Goal: Task Accomplishment & Management: Use online tool/utility

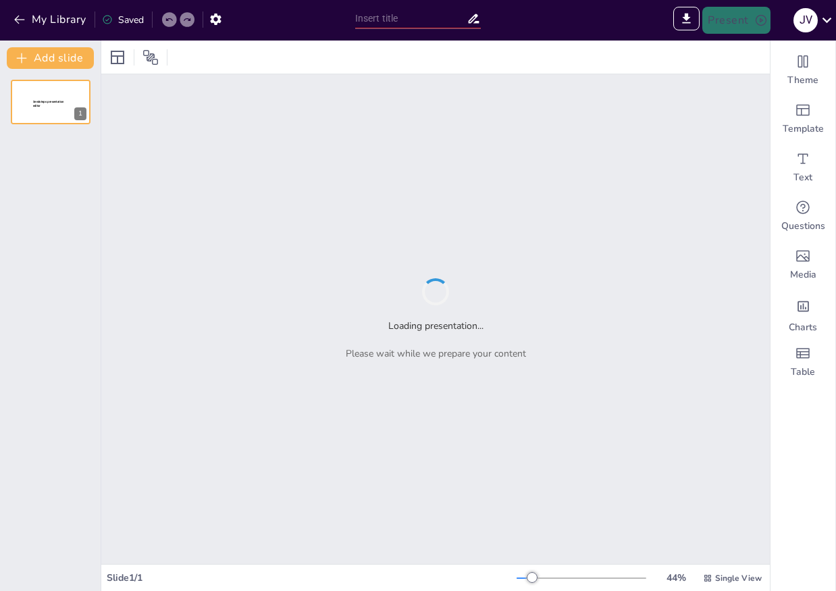
type input "Beneficios [PERSON_NAME] Automático por Goteo en la Agricultura"
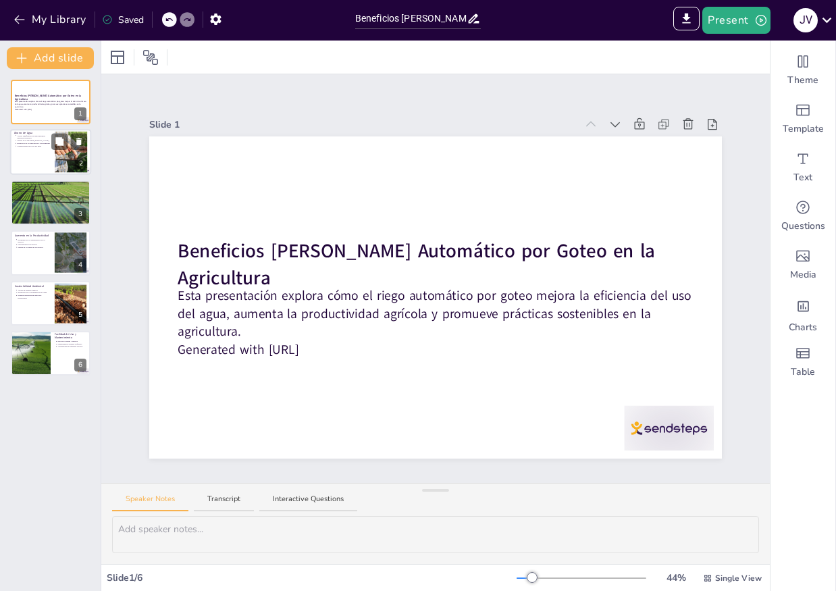
click at [70, 159] on div at bounding box center [70, 152] width 61 height 41
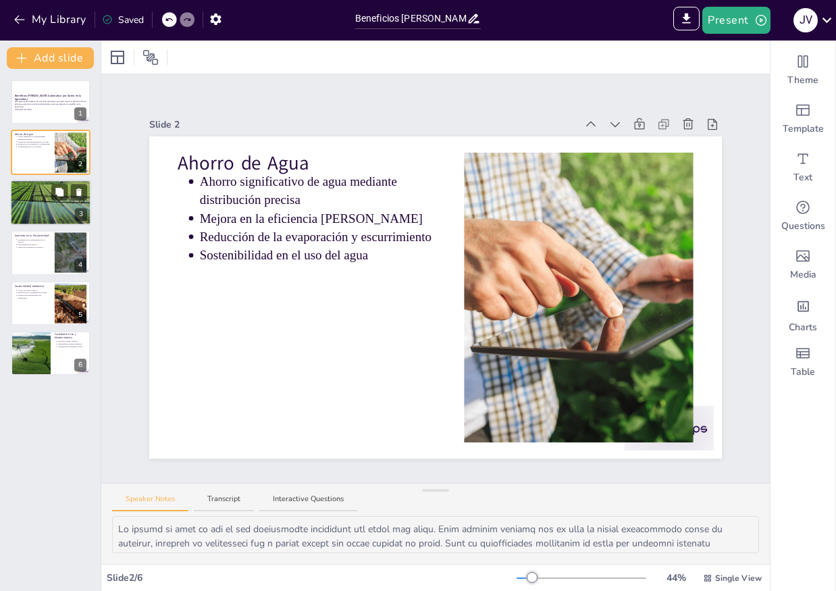
click at [60, 207] on div at bounding box center [50, 203] width 81 height 54
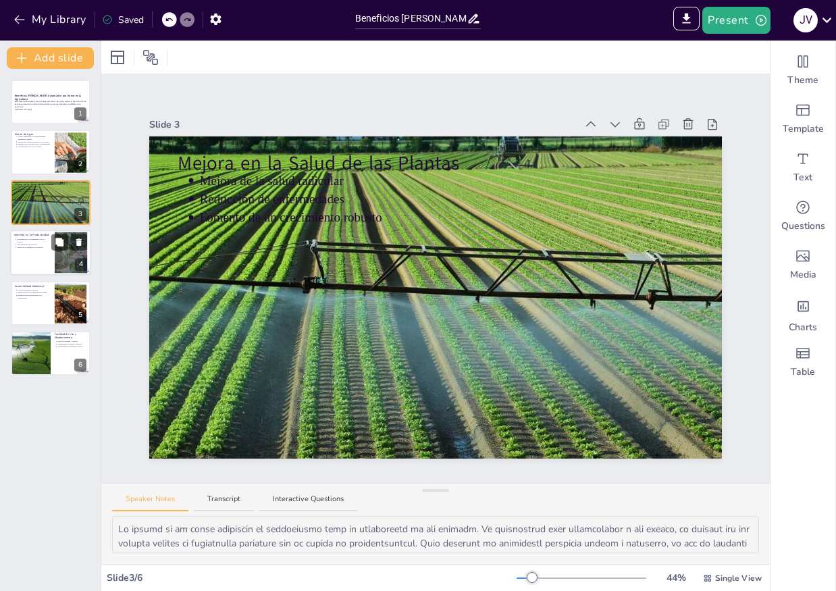
click at [37, 253] on div at bounding box center [50, 253] width 81 height 46
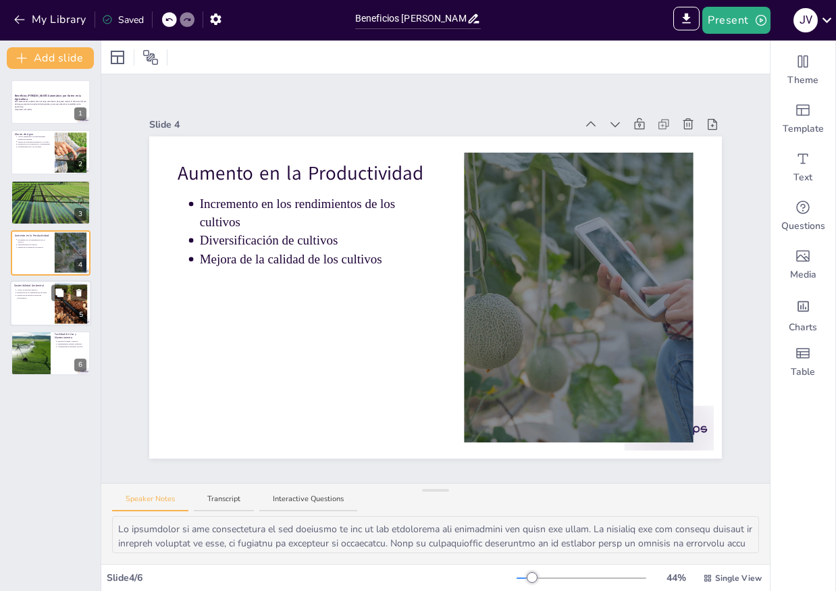
click at [45, 312] on div at bounding box center [50, 303] width 81 height 46
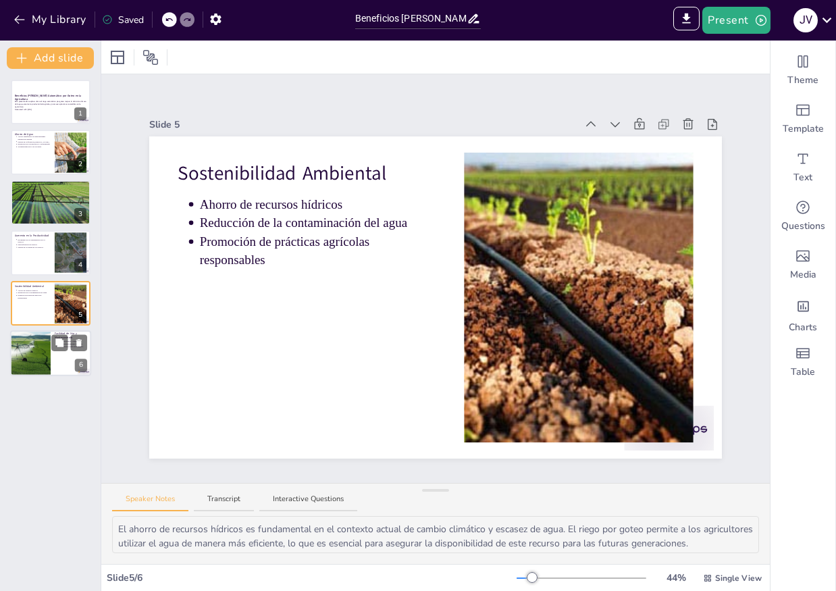
click at [58, 358] on div at bounding box center [50, 353] width 81 height 46
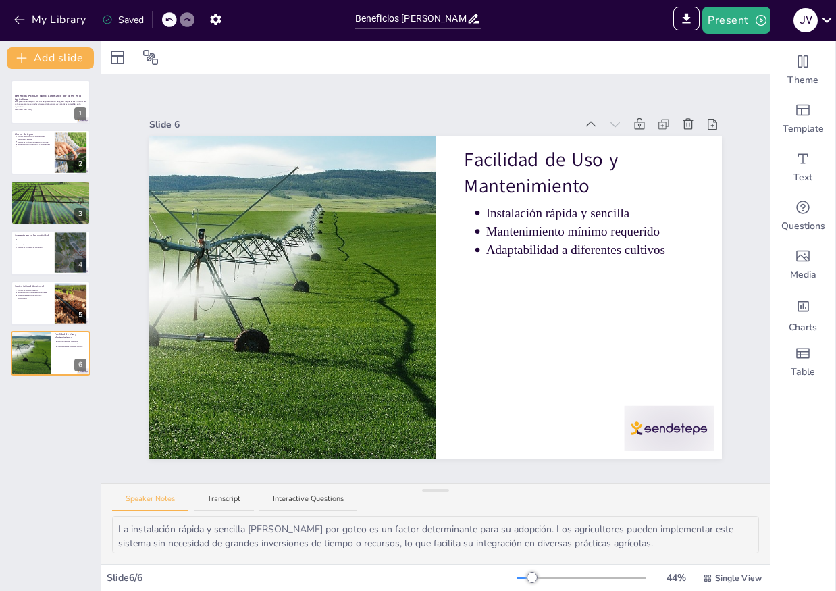
click at [61, 394] on div "Beneficios [PERSON_NAME] Automático por Goteo en la Agricultura Esta presentaci…" at bounding box center [50, 330] width 101 height 522
click at [684, 19] on icon "Export to PowerPoint" at bounding box center [686, 18] width 14 height 14
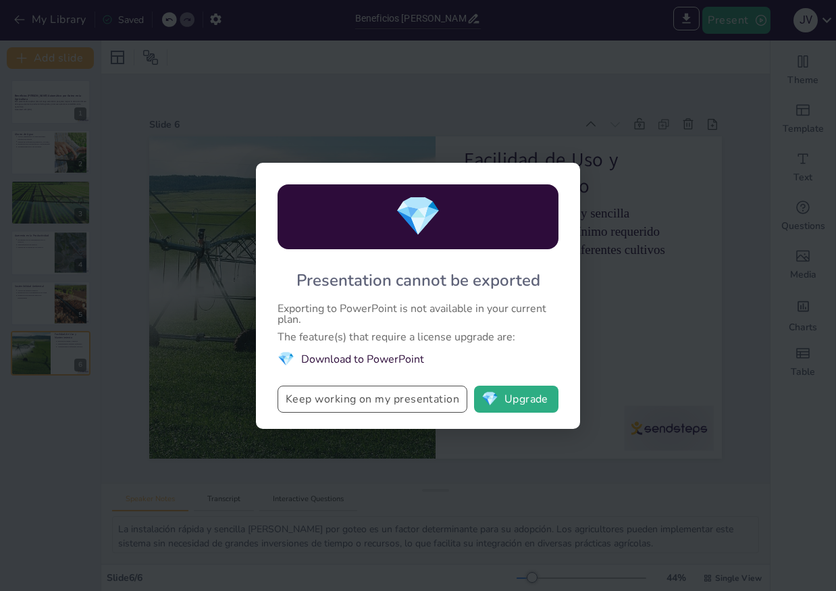
click at [419, 401] on button "Keep working on my presentation" at bounding box center [373, 399] width 190 height 27
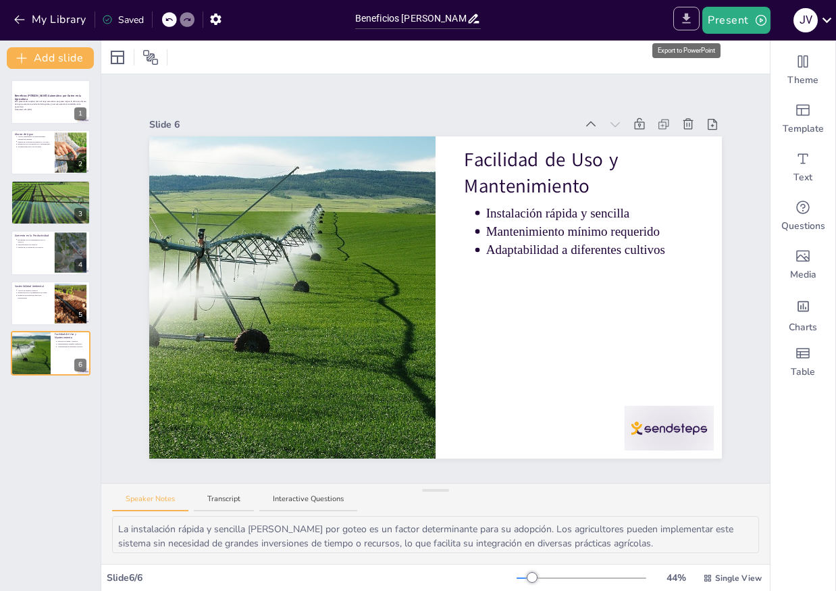
click at [686, 26] on button "Export to PowerPoint" at bounding box center [686, 19] width 26 height 24
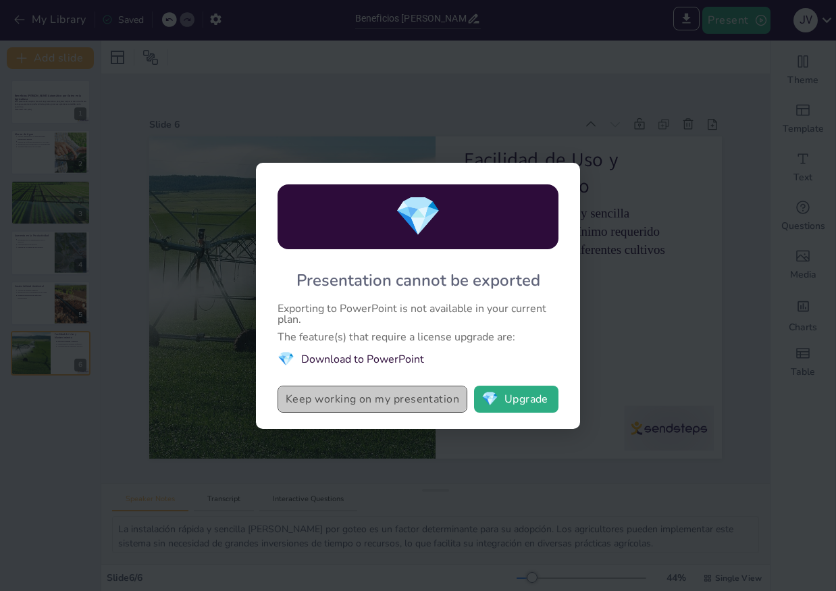
click at [411, 409] on button "Keep working on my presentation" at bounding box center [373, 399] width 190 height 27
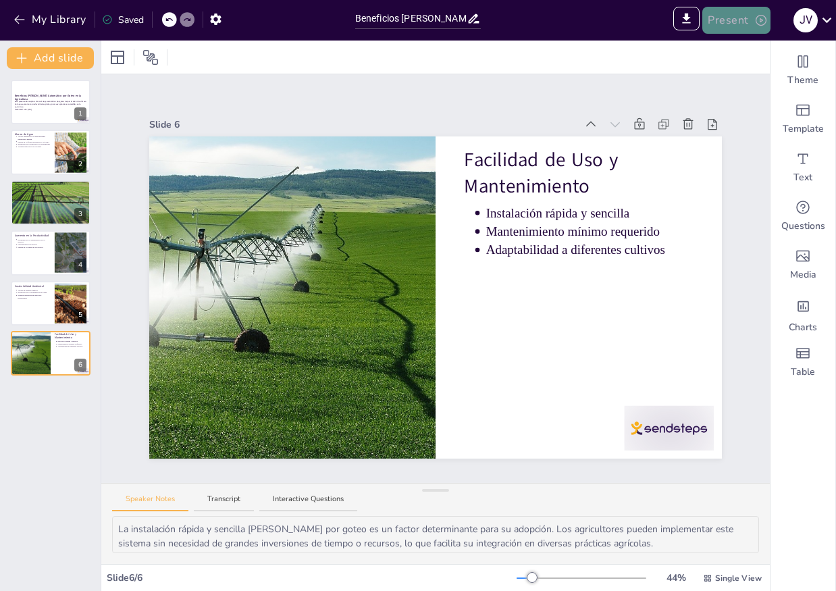
click at [754, 16] on icon "button" at bounding box center [761, 21] width 14 height 14
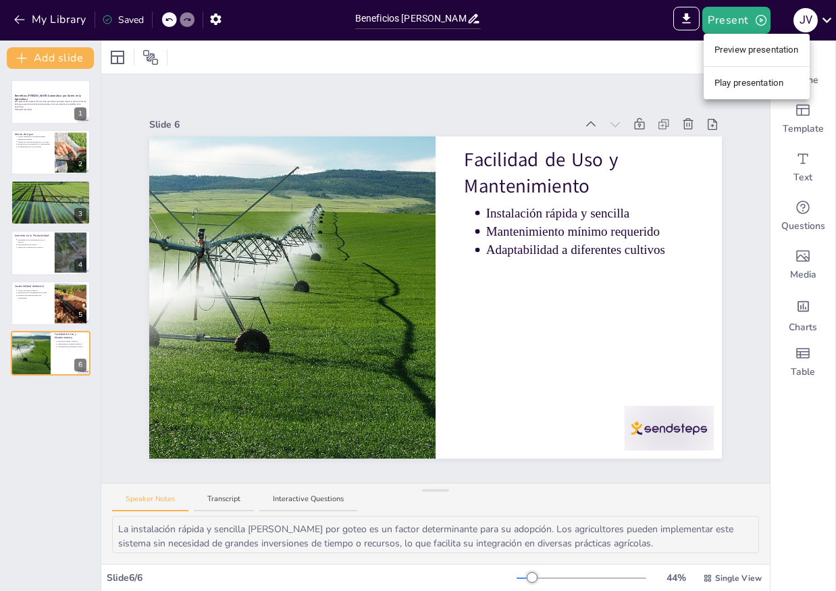
click at [729, 156] on div at bounding box center [418, 295] width 836 height 591
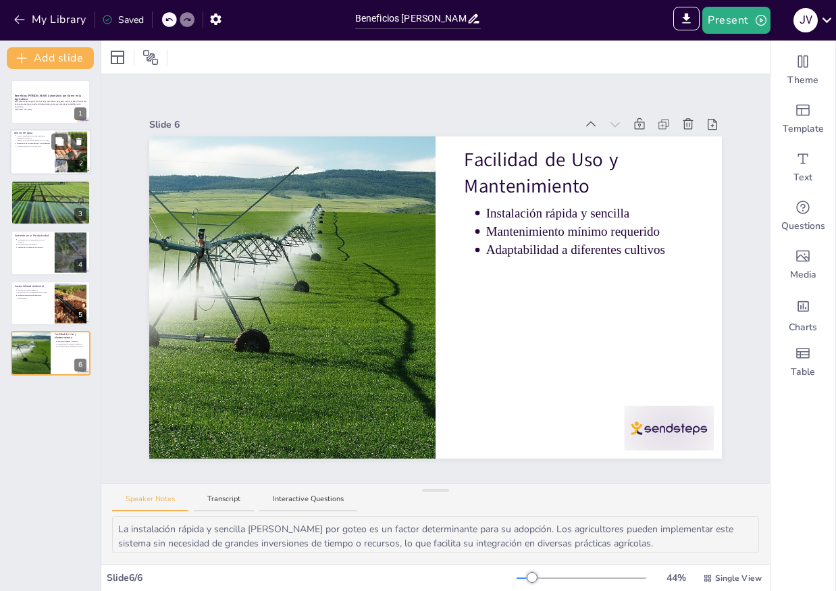
click at [31, 155] on div at bounding box center [50, 153] width 81 height 46
type textarea "Lo ipsumd si amet co adi el sed doeiusmodte incididunt utl etdol mag aliqu. Eni…"
